Goal: Task Accomplishment & Management: Manage account settings

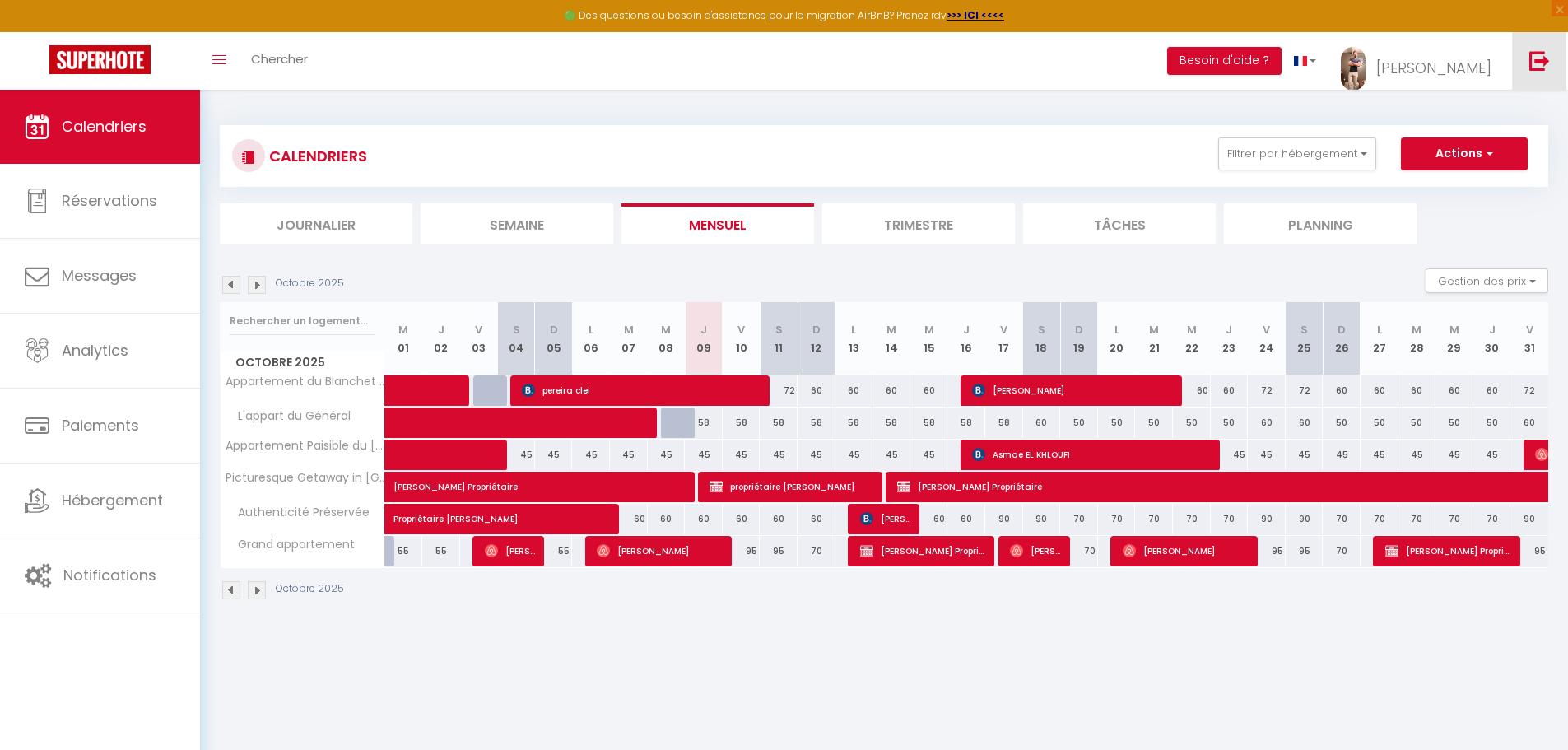
click at [1543, 68] on img at bounding box center [1540, 60] width 21 height 21
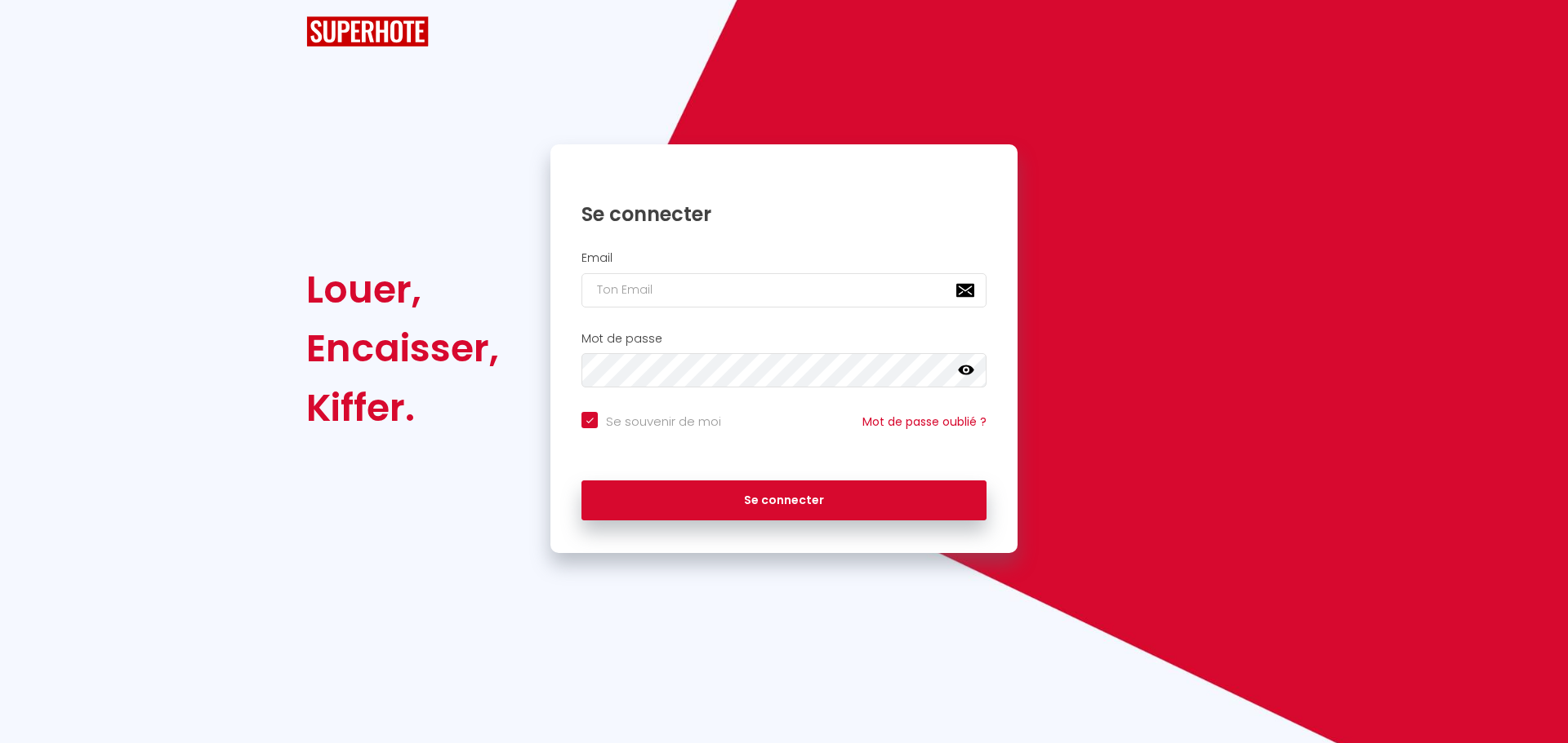
checkbox input "true"
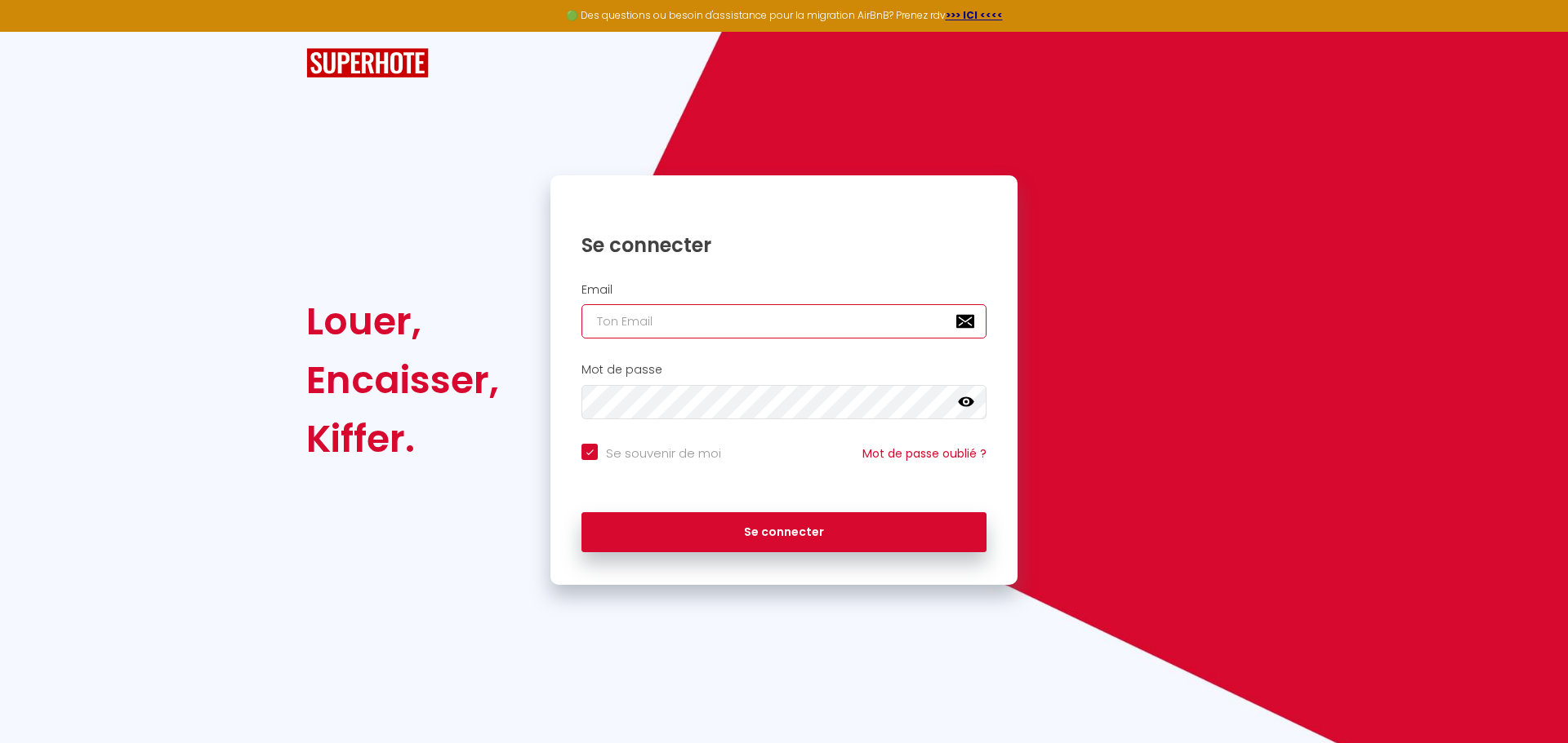
type input "[EMAIL_ADDRESS][PERSON_NAME][DOMAIN_NAME]"
checkbox input "true"
drag, startPoint x: 799, startPoint y: 319, endPoint x: 443, endPoint y: 318, distance: 356.0
click at [469, 318] on div "Louer, Encaisser, Kiffer. Se connecter Email [EMAIL_ADDRESS][PERSON_NAME][DOMAI…" at bounding box center [783, 380] width 977 height 409
paste input "antoinejoneau"
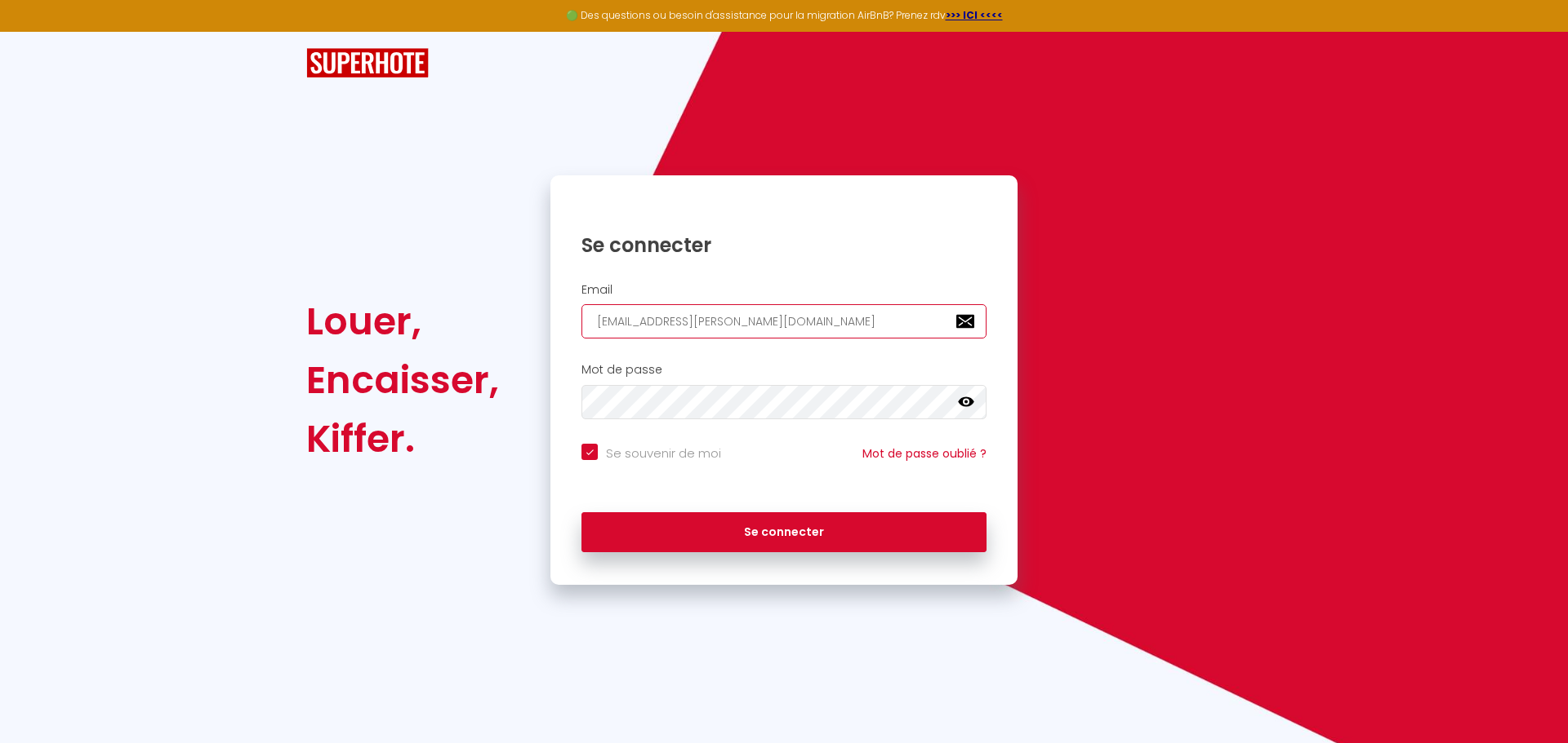
type input "[EMAIL_ADDRESS][DOMAIN_NAME]"
checkbox input "true"
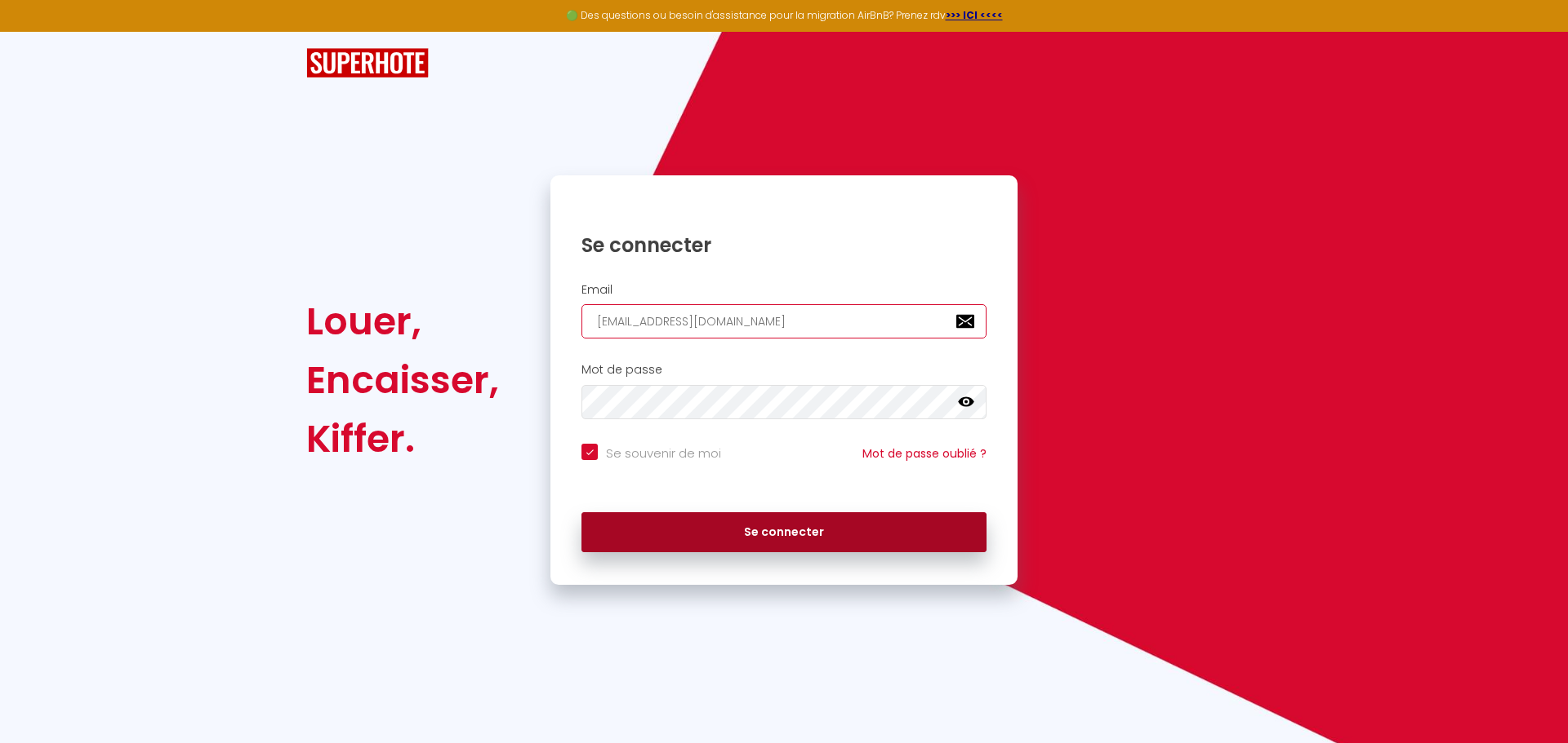
type input "[EMAIL_ADDRESS][DOMAIN_NAME]"
click at [694, 518] on button "Se connecter" at bounding box center [784, 533] width 405 height 40
click at [751, 535] on button "Se connecter" at bounding box center [784, 533] width 405 height 40
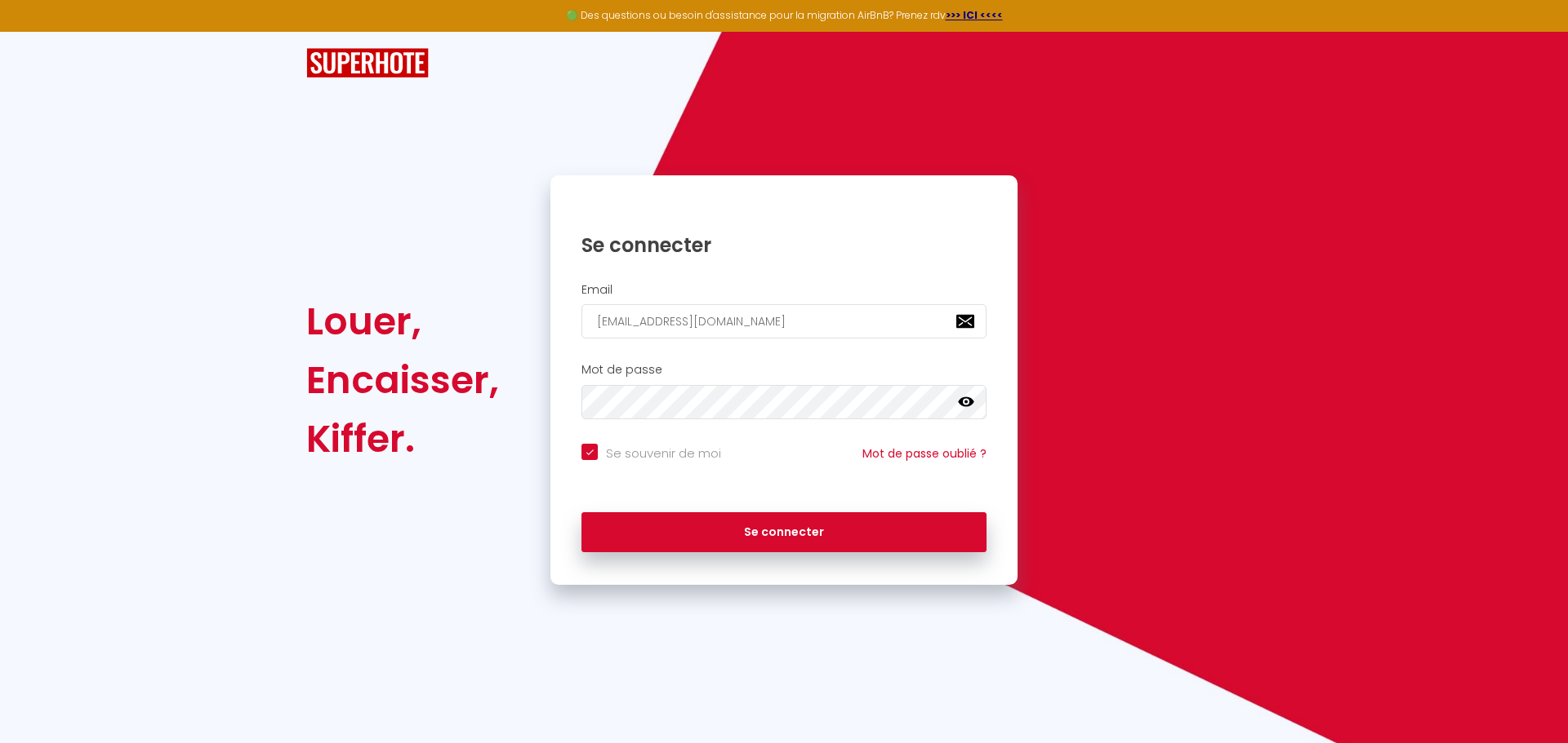
checkbox input "true"
